Goal: Check status: Check status

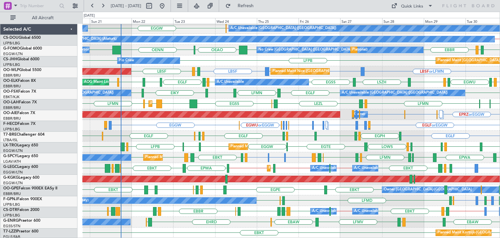
scroll to position [141, 0]
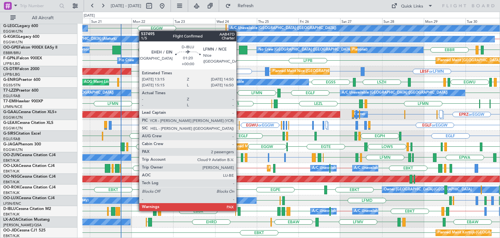
click at [239, 210] on div at bounding box center [239, 211] width 3 height 9
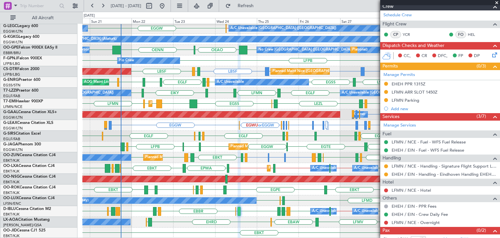
scroll to position [115, 0]
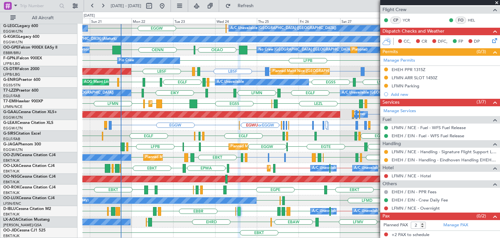
click at [498, 3] on span at bounding box center [497, 3] width 7 height 6
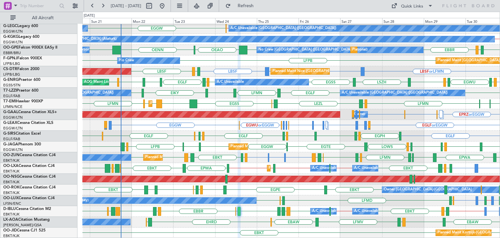
type input "0"
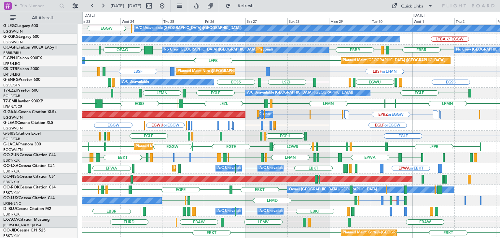
click at [287, 182] on div "LFPB HESX LFMN LGMK LGIO EGSS // EGGW EGGW A/C Unavailable [GEOGRAPHIC_DATA] ([…" at bounding box center [291, 60] width 418 height 355
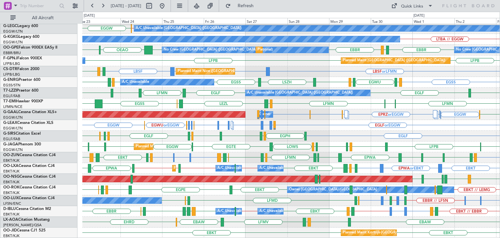
click at [423, 129] on div "LFPB HESX LFMN LGMK LGIO A/C Unavailable [GEOGRAPHIC_DATA] ([GEOGRAPHIC_DATA]) …" at bounding box center [291, 60] width 418 height 355
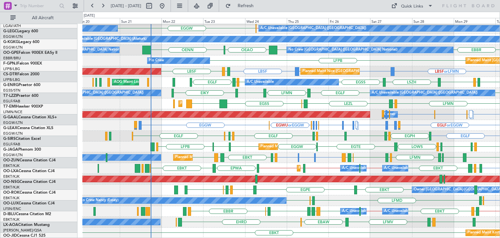
scroll to position [141, 0]
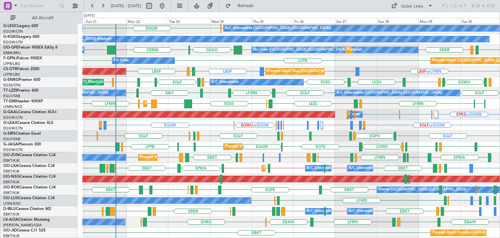
click at [128, 131] on div "LGIO LGMK LFMN HESX LFPB A/C Unavailable EGGW EGSS // EGGW A/C Unavailable [GEO…" at bounding box center [291, 60] width 418 height 355
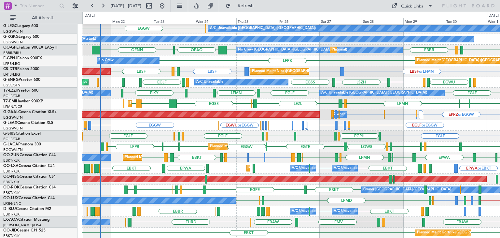
click at [258, 137] on div "HESX LFMN LGMK LGIO LFPB A/C Unavailable [GEOGRAPHIC_DATA] ([GEOGRAPHIC_DATA]) …" at bounding box center [291, 60] width 418 height 355
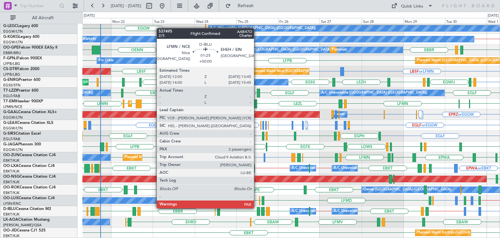
click at [257, 208] on div at bounding box center [258, 211] width 3 height 9
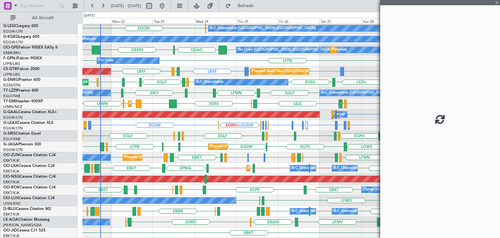
click at [257, 208] on div at bounding box center [258, 211] width 3 height 9
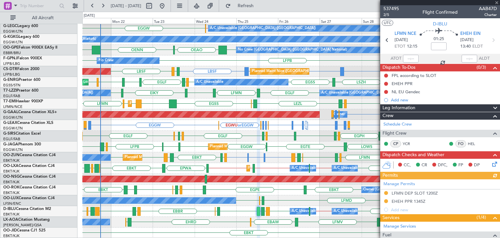
scroll to position [91, 0]
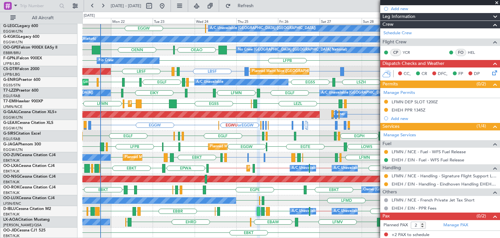
click at [498, 3] on span at bounding box center [497, 3] width 7 height 6
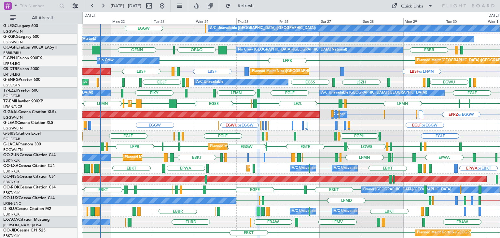
type input "0"
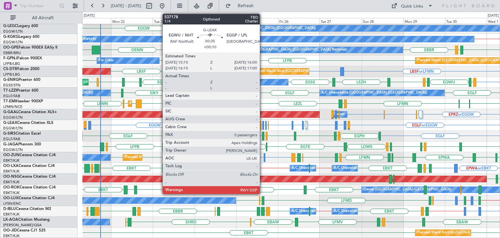
click at [263, 124] on div at bounding box center [264, 125] width 2 height 9
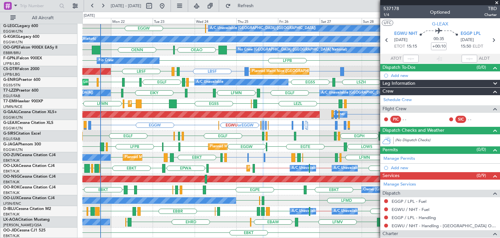
click at [498, 4] on span at bounding box center [497, 3] width 7 height 6
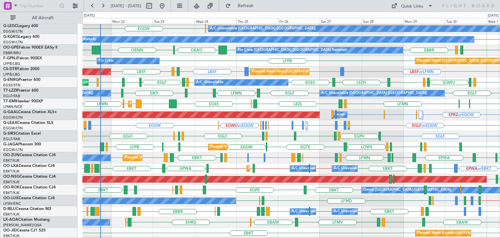
scroll to position [140, 0]
